Goal: Transaction & Acquisition: Purchase product/service

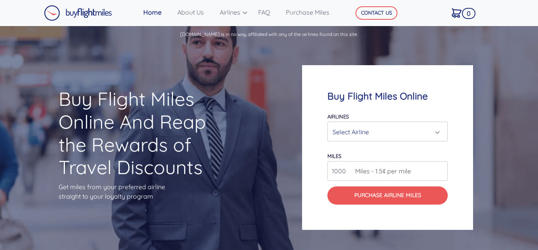
click at [366, 135] on div "Select Airline" at bounding box center [384, 132] width 105 height 15
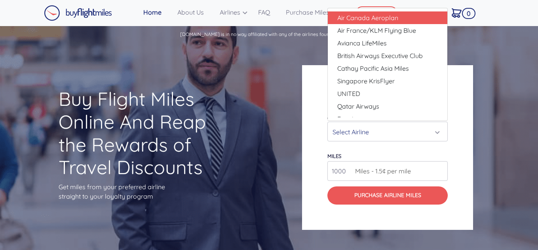
click at [374, 19] on span "Air Canada Aeroplan" at bounding box center [367, 17] width 61 height 9
select select "Air Canada Aeroplan"
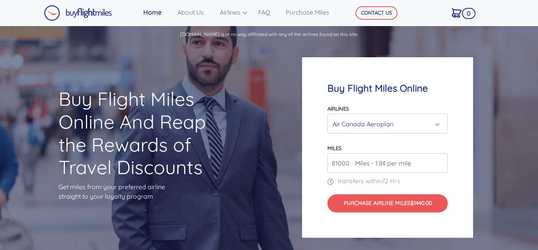
click at [440, 161] on input "81000" at bounding box center [387, 164] width 120 height 20
click at [440, 161] on input "82000" at bounding box center [387, 164] width 120 height 20
click at [440, 161] on input "83000" at bounding box center [387, 164] width 120 height 20
click at [440, 161] on input "84000" at bounding box center [387, 164] width 120 height 20
click at [440, 161] on input "85000" at bounding box center [387, 164] width 120 height 20
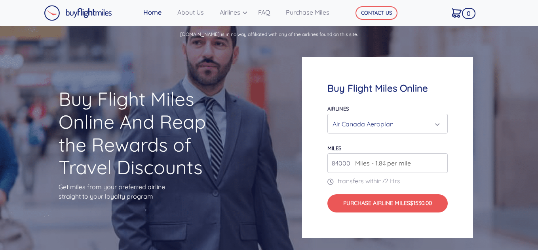
click at [440, 166] on input "84000" at bounding box center [387, 164] width 120 height 20
click at [440, 166] on input "83000" at bounding box center [387, 164] width 120 height 20
click at [440, 166] on input "82000" at bounding box center [387, 164] width 120 height 20
click at [440, 166] on input "81000" at bounding box center [387, 164] width 120 height 20
type input "80000"
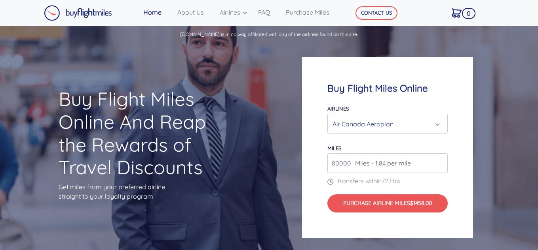
click at [440, 166] on input "80000" at bounding box center [387, 164] width 120 height 20
click at [440, 167] on input "80000" at bounding box center [387, 164] width 120 height 20
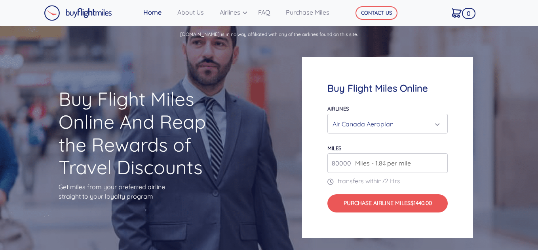
click at [440, 167] on input "80000" at bounding box center [387, 164] width 120 height 20
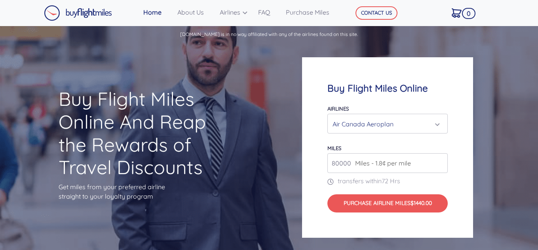
click at [440, 167] on input "80000" at bounding box center [387, 164] width 120 height 20
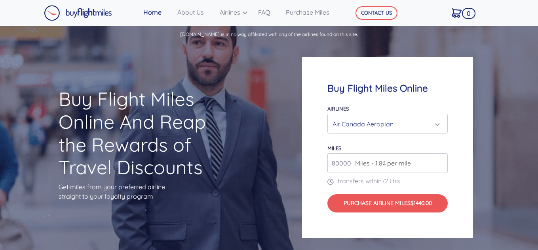
click at [440, 167] on input "80000" at bounding box center [387, 164] width 120 height 20
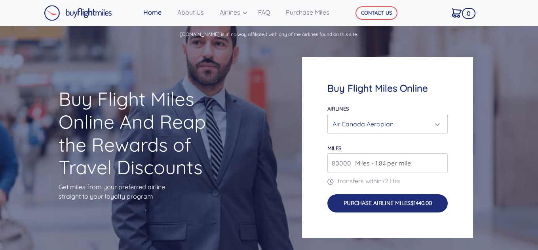
click at [404, 200] on button "Purchase Airline Miles $1440.00" at bounding box center [387, 204] width 120 height 18
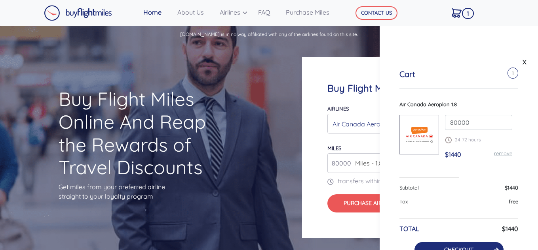
click at [457, 247] on link "CHECKOUT" at bounding box center [458, 250] width 29 height 7
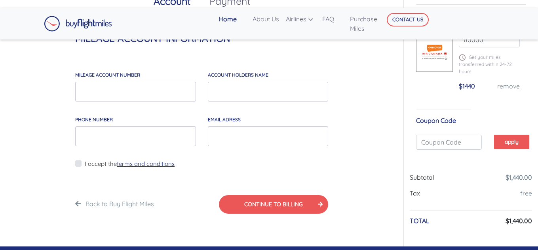
scroll to position [45, 0]
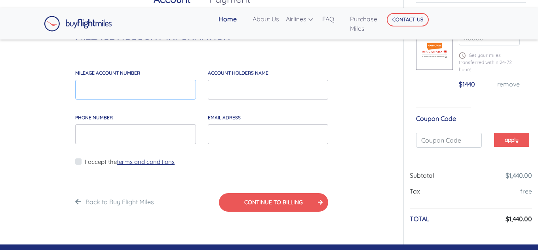
click at [141, 87] on input "MILEAGE account number" at bounding box center [135, 90] width 121 height 20
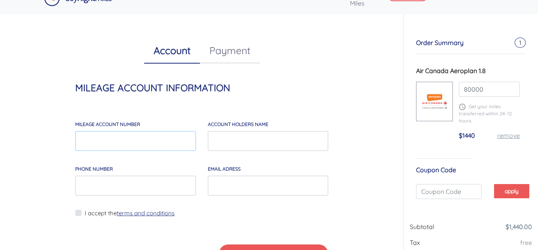
scroll to position [26, 0]
